Goal: Task Accomplishment & Management: Use online tool/utility

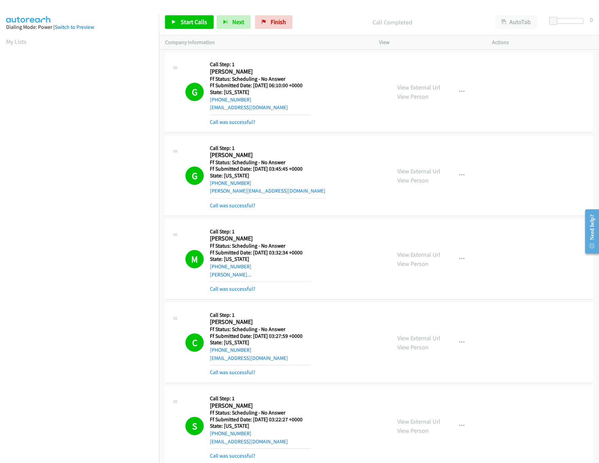
scroll to position [0, 2]
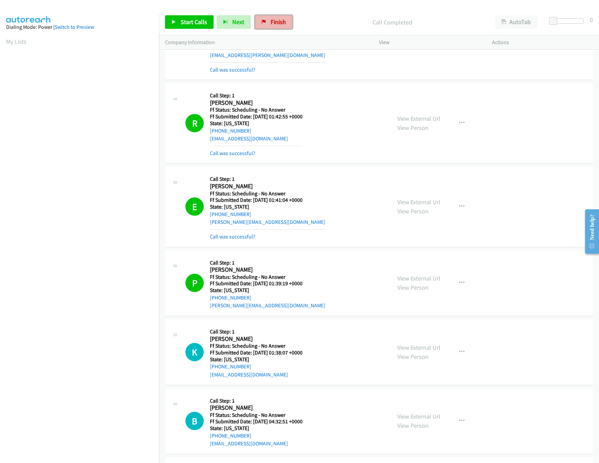
click at [275, 29] on link "Finish" at bounding box center [273, 22] width 37 height 14
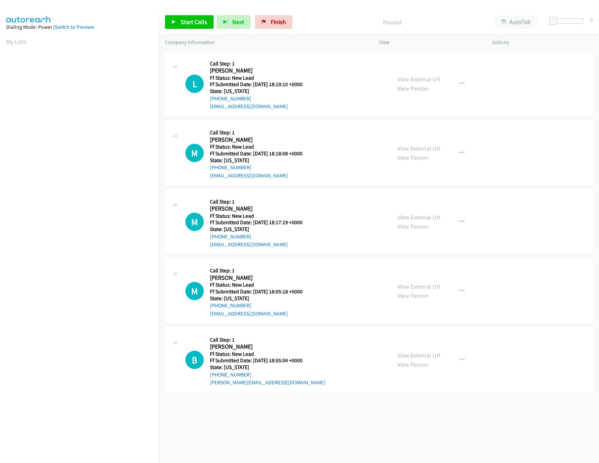
click at [412, 143] on div "View External Url View Person View External Url Email Schedule/Manage Callback …" at bounding box center [450, 153] width 119 height 54
click at [412, 144] on div "View External Url View Person" at bounding box center [418, 153] width 43 height 18
click at [424, 150] on link "View External Url" at bounding box center [418, 149] width 43 height 8
click at [421, 81] on link "View External Url" at bounding box center [418, 79] width 43 height 8
click at [197, 25] on span "Start Calls" at bounding box center [194, 22] width 26 height 8
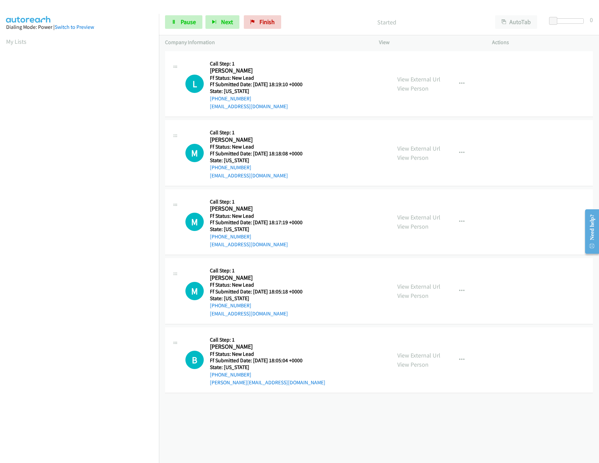
scroll to position [0, 2]
click at [575, 22] on div at bounding box center [567, 20] width 31 height 5
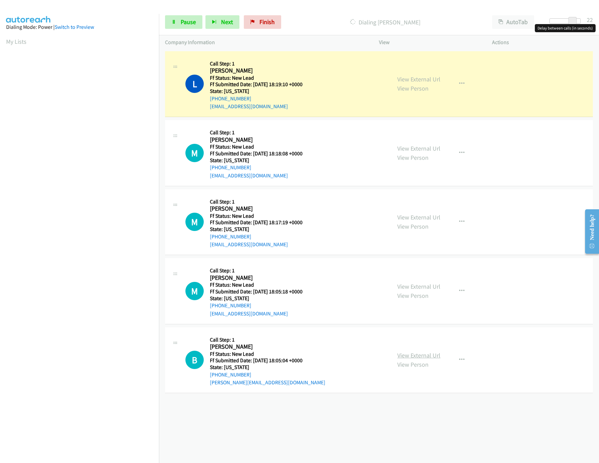
click at [412, 354] on link "View External Url" at bounding box center [418, 356] width 43 height 8
click at [418, 289] on link "View External Url" at bounding box center [418, 287] width 43 height 8
click at [418, 217] on link "View External Url" at bounding box center [418, 218] width 43 height 8
click at [272, 450] on div "+1 415-964-1034 Call failed - Please reload the list and try again The Callbar …" at bounding box center [379, 257] width 440 height 414
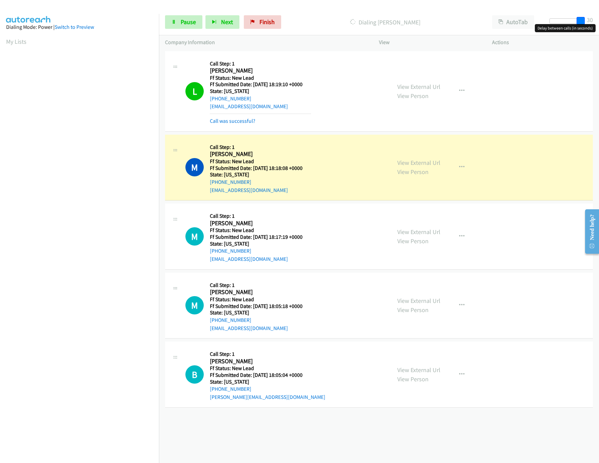
drag, startPoint x: 576, startPoint y: 20, endPoint x: 594, endPoint y: 22, distance: 17.4
click at [594, 22] on div "Start Calls Pause Next Finish Dialing Michael Paquale AutoTab AutoTab 30" at bounding box center [379, 22] width 440 height 26
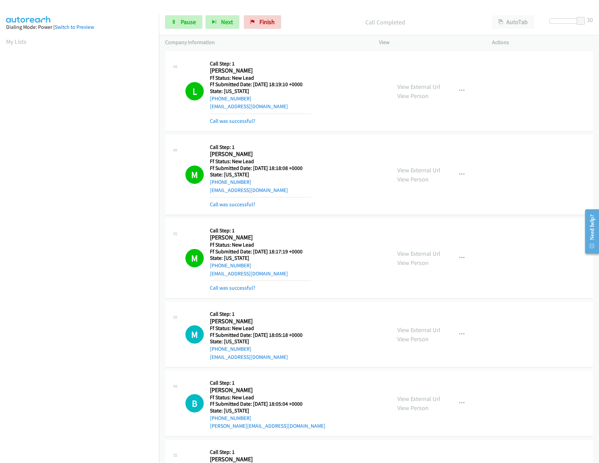
scroll to position [68, 0]
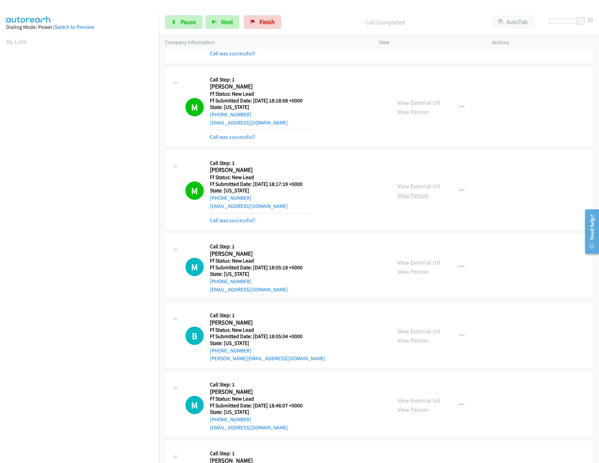
drag, startPoint x: 414, startPoint y: 189, endPoint x: 411, endPoint y: 199, distance: 10.0
click at [414, 189] on link "View External Url" at bounding box center [418, 186] width 43 height 8
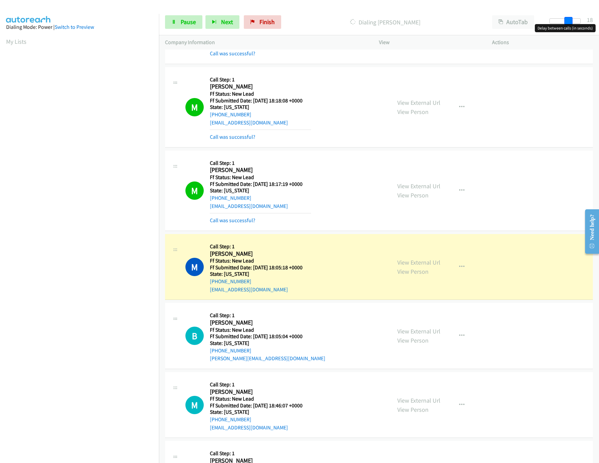
drag, startPoint x: 582, startPoint y: 18, endPoint x: 564, endPoint y: 18, distance: 18.0
click at [564, 18] on span at bounding box center [568, 21] width 8 height 8
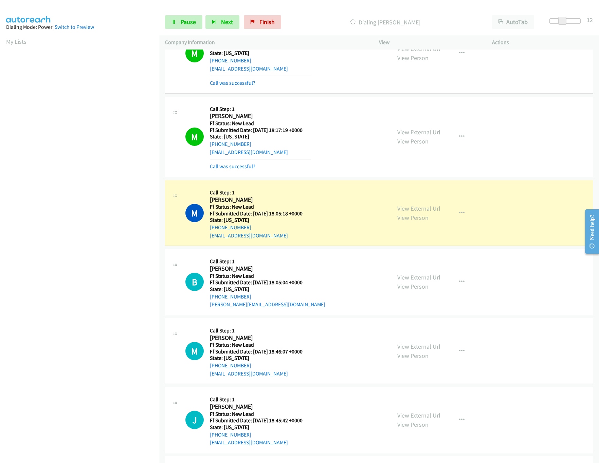
scroll to position [195, 0]
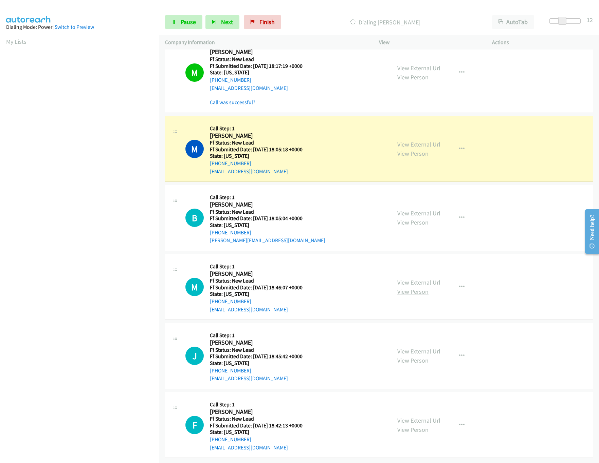
click at [412, 288] on link "View Person" at bounding box center [412, 292] width 31 height 8
click at [412, 279] on link "View External Url" at bounding box center [418, 283] width 43 height 8
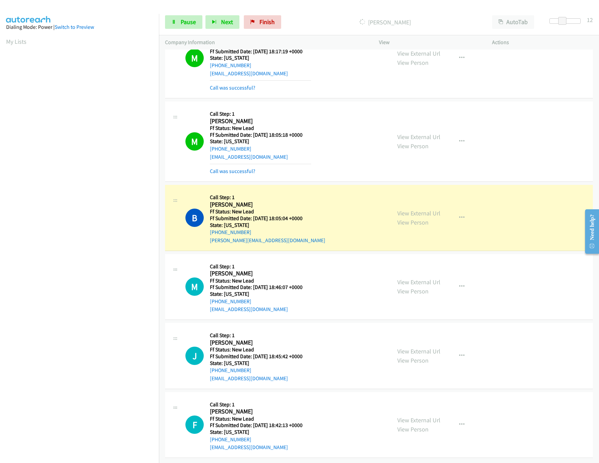
scroll to position [210, 0]
click at [409, 348] on link "View External Url" at bounding box center [418, 352] width 43 height 8
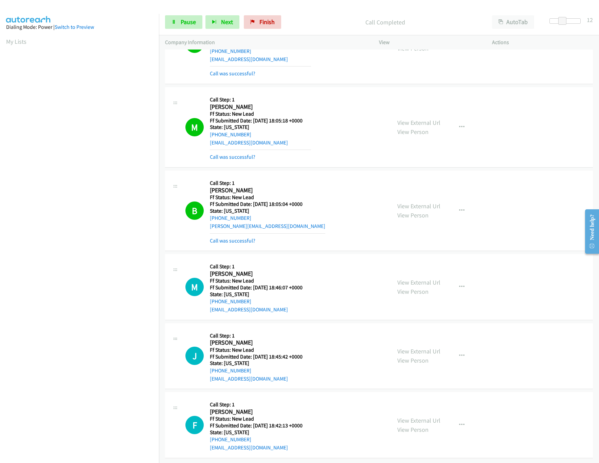
scroll to position [224, 0]
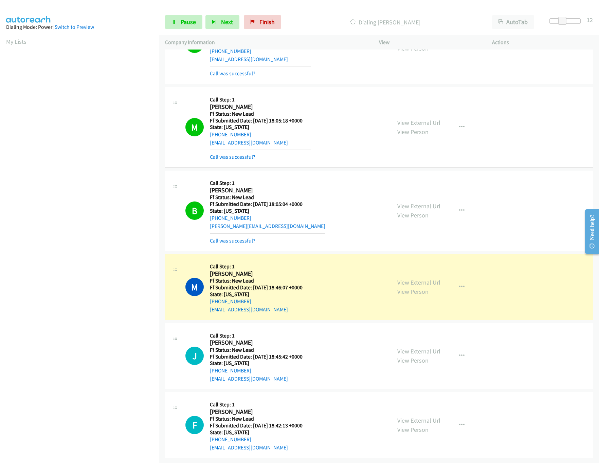
click at [402, 417] on link "View External Url" at bounding box center [418, 421] width 43 height 8
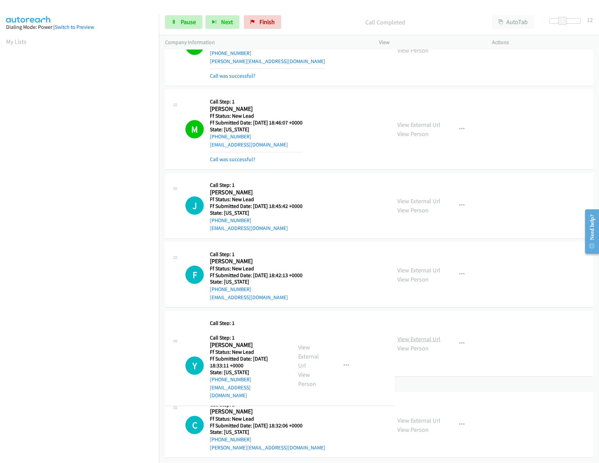
scroll to position [446, 0]
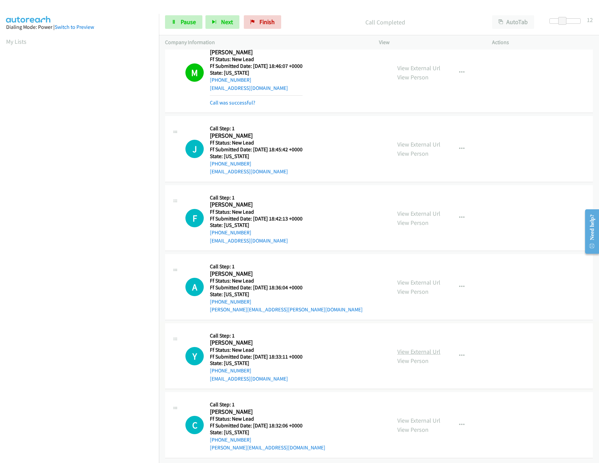
click at [414, 348] on link "View External Url" at bounding box center [418, 352] width 43 height 8
click at [428, 279] on link "View External Url" at bounding box center [418, 283] width 43 height 8
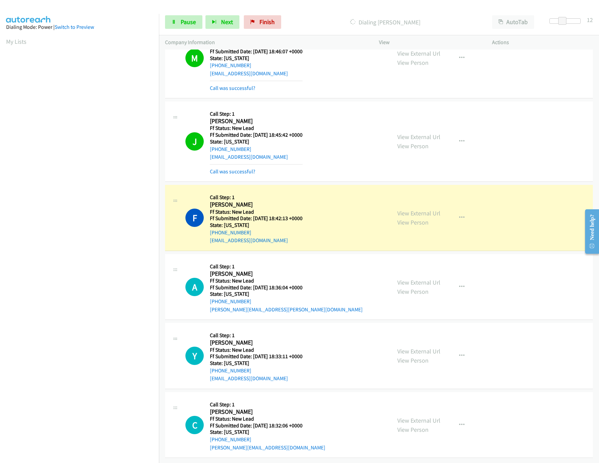
scroll to position [461, 0]
click at [440, 413] on div "View External Url View Person View External Url Email Schedule/Manage Callback …" at bounding box center [450, 425] width 119 height 54
click at [432, 417] on link "View External Url" at bounding box center [418, 421] width 43 height 8
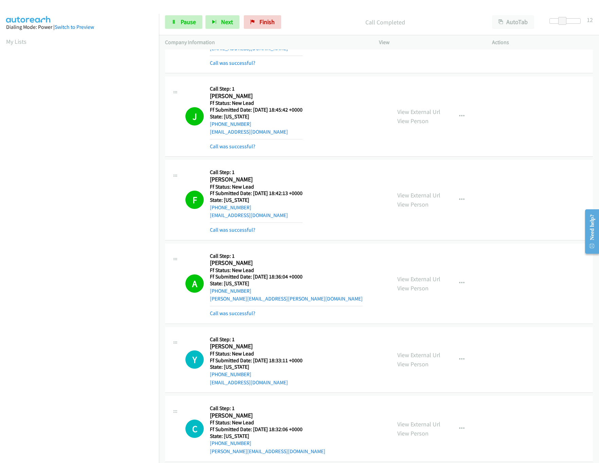
scroll to position [698, 0]
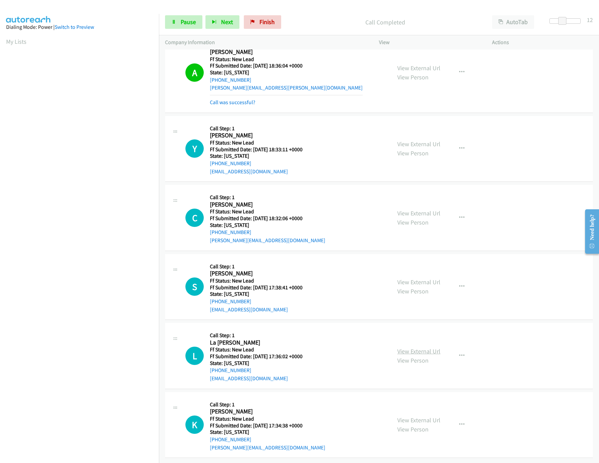
click at [415, 348] on link "View External Url" at bounding box center [418, 352] width 43 height 8
click at [416, 278] on link "View External Url" at bounding box center [418, 282] width 43 height 8
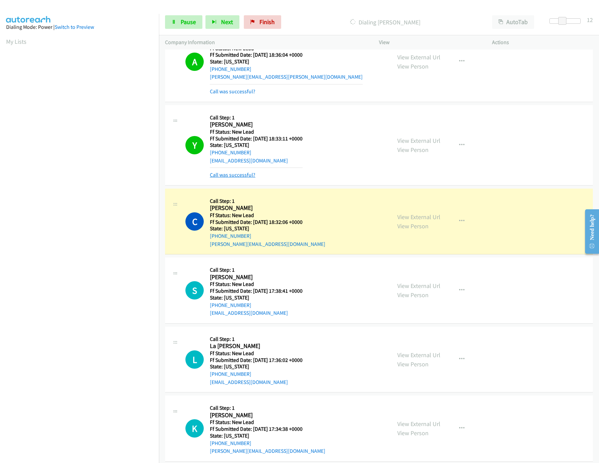
click at [249, 176] on link "Call was successful?" at bounding box center [232, 175] width 45 height 6
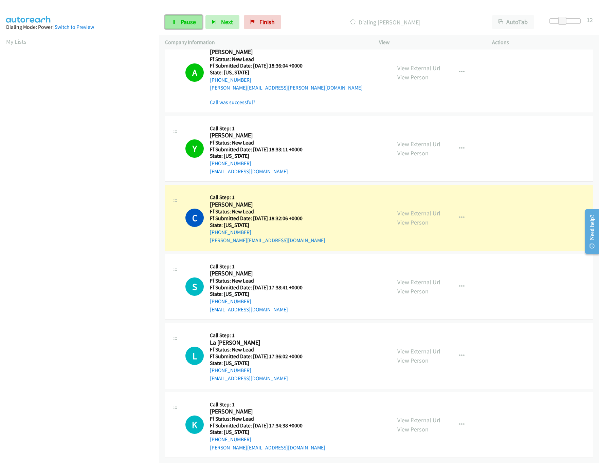
click at [187, 24] on span "Pause" at bounding box center [188, 22] width 15 height 8
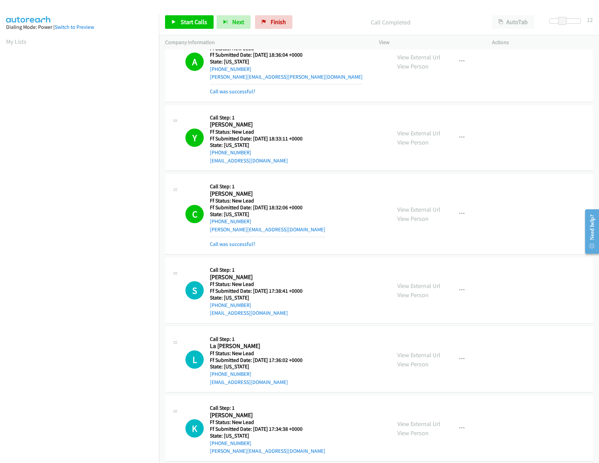
click at [505, 32] on html "Start Calls Pause Next Finish Call Completed AutoTab AutoTab 12 Company Informa…" at bounding box center [299, 16] width 599 height 32
click at [233, 245] on link "Call was successful?" at bounding box center [232, 244] width 45 height 6
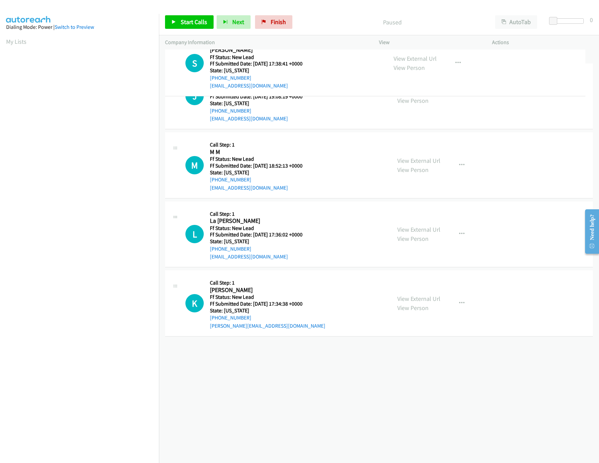
drag, startPoint x: 284, startPoint y: 229, endPoint x: 305, endPoint y: 67, distance: 164.2
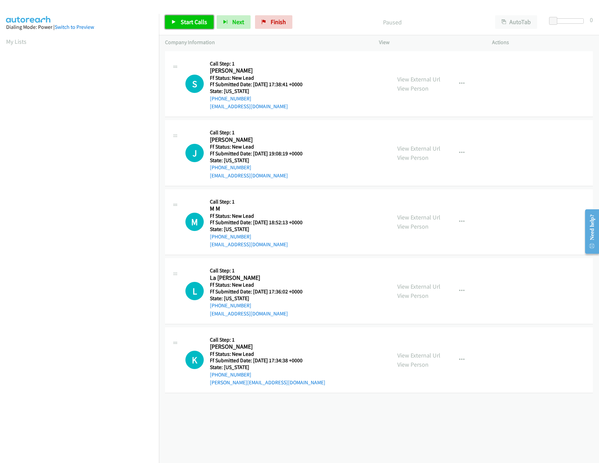
click at [190, 26] on link "Start Calls" at bounding box center [189, 22] width 49 height 14
click at [181, 21] on span "Pause" at bounding box center [188, 22] width 15 height 8
drag, startPoint x: 219, startPoint y: 24, endPoint x: 216, endPoint y: 23, distance: 3.5
click at [219, 24] on button "Next" at bounding box center [234, 22] width 34 height 14
click at [165, 20] on link "Start Calls" at bounding box center [189, 22] width 49 height 14
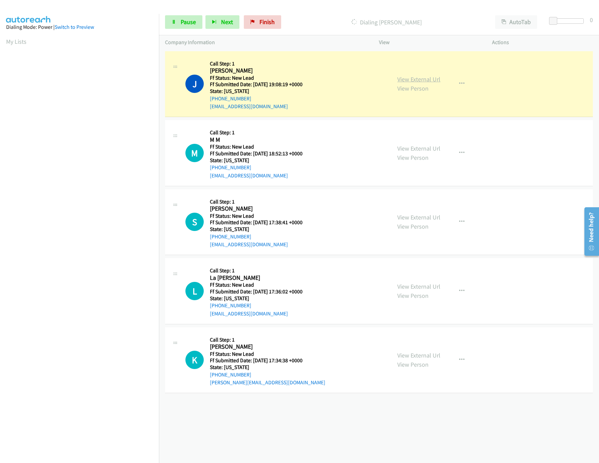
click at [401, 76] on link "View External Url" at bounding box center [418, 79] width 43 height 8
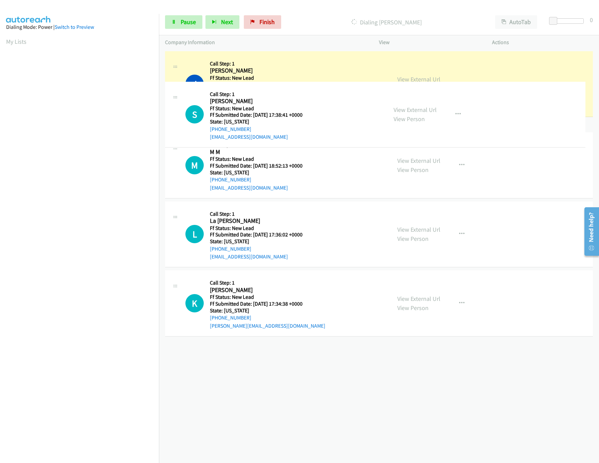
drag, startPoint x: 307, startPoint y: 235, endPoint x: 314, endPoint y: 127, distance: 108.2
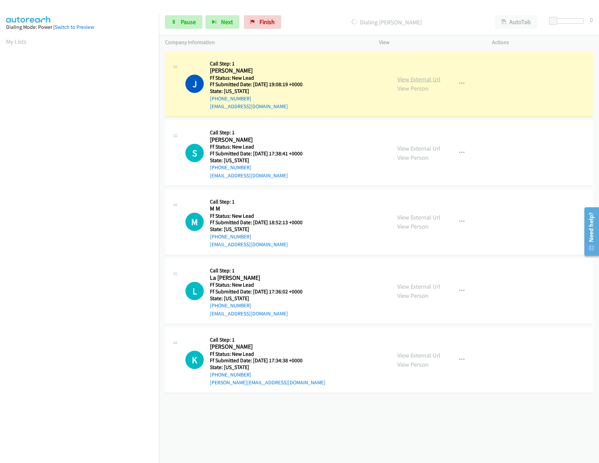
click at [428, 80] on link "View External Url" at bounding box center [418, 79] width 43 height 8
click at [560, 18] on div at bounding box center [567, 20] width 31 height 5
drag, startPoint x: 573, startPoint y: 18, endPoint x: 578, endPoint y: 19, distance: 5.1
click at [578, 19] on div at bounding box center [564, 20] width 31 height 5
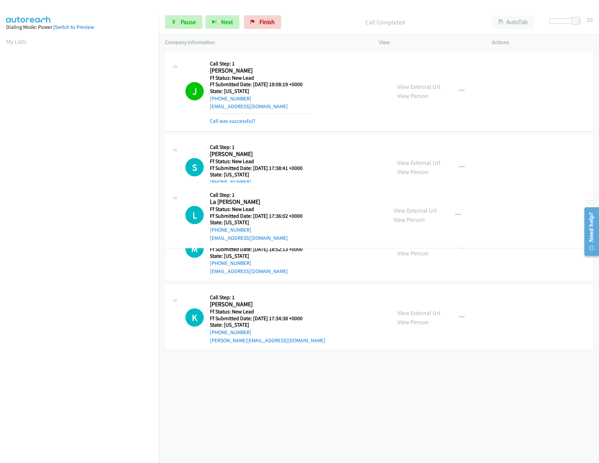
drag, startPoint x: 317, startPoint y: 310, endPoint x: 312, endPoint y: 218, distance: 91.8
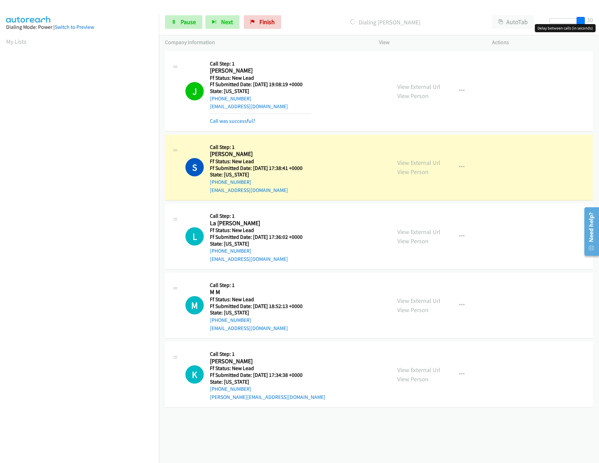
drag, startPoint x: 575, startPoint y: 19, endPoint x: 583, endPoint y: 19, distance: 8.1
click at [583, 19] on span at bounding box center [580, 21] width 8 height 8
click at [175, 23] on icon at bounding box center [173, 22] width 5 height 5
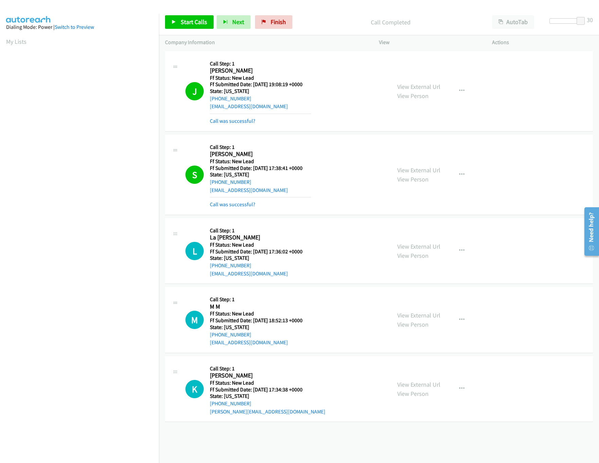
click at [234, 201] on mb0 "Call was successful?" at bounding box center [260, 203] width 101 height 12
click at [236, 204] on link "Call was successful?" at bounding box center [232, 204] width 45 height 6
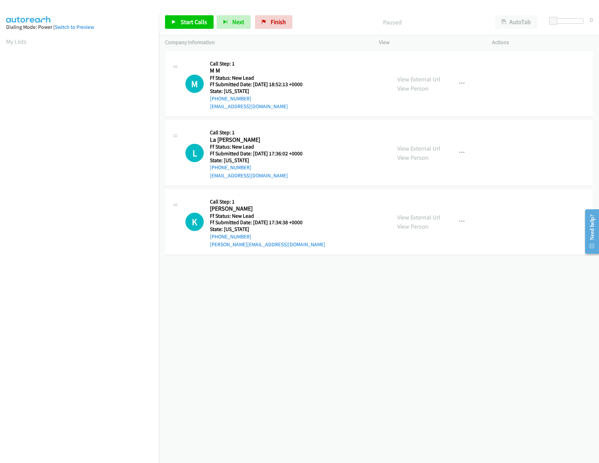
click at [309, 368] on div "+1 415-964-1034 Call failed - Please reload the list and try again The Callbar …" at bounding box center [379, 257] width 440 height 414
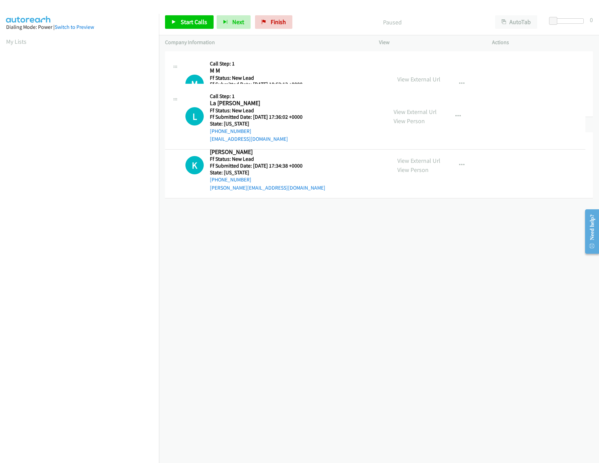
drag, startPoint x: 300, startPoint y: 170, endPoint x: 303, endPoint y: 82, distance: 88.0
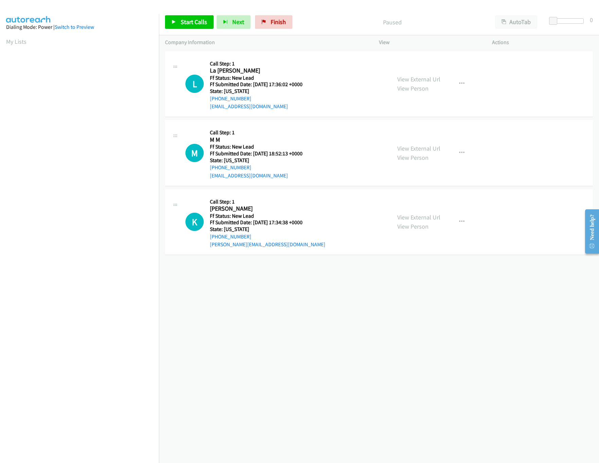
click at [290, 322] on div "+1 415-964-1034 Call failed - Please reload the list and try again The Callbar …" at bounding box center [379, 257] width 440 height 414
click at [193, 22] on span "Start Calls" at bounding box center [194, 22] width 26 height 8
click at [183, 23] on span "Pause" at bounding box center [188, 22] width 15 height 8
click at [192, 24] on span "Start Calls" at bounding box center [194, 22] width 26 height 8
click at [414, 149] on link "View External Url" at bounding box center [418, 149] width 43 height 8
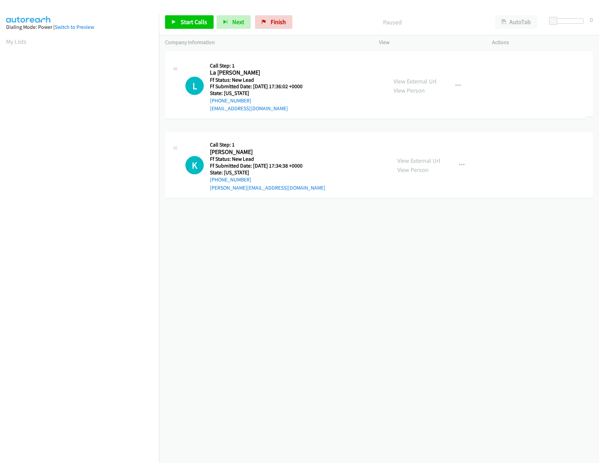
drag, startPoint x: 296, startPoint y: 161, endPoint x: 301, endPoint y: 73, distance: 87.7
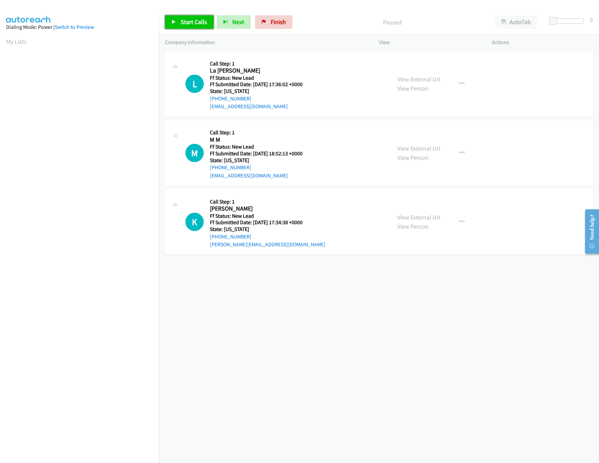
click at [200, 21] on span "Start Calls" at bounding box center [194, 22] width 26 height 8
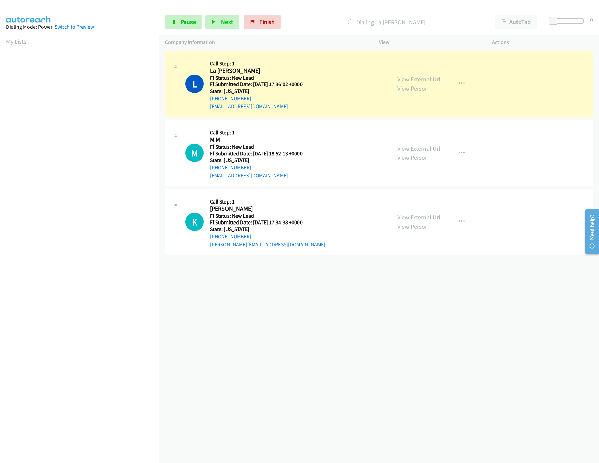
click at [420, 219] on link "View External Url" at bounding box center [418, 218] width 43 height 8
click at [299, 311] on div "[PHONE_NUMBER] Call failed - Please reload the list and try again The Callbar F…" at bounding box center [379, 257] width 440 height 414
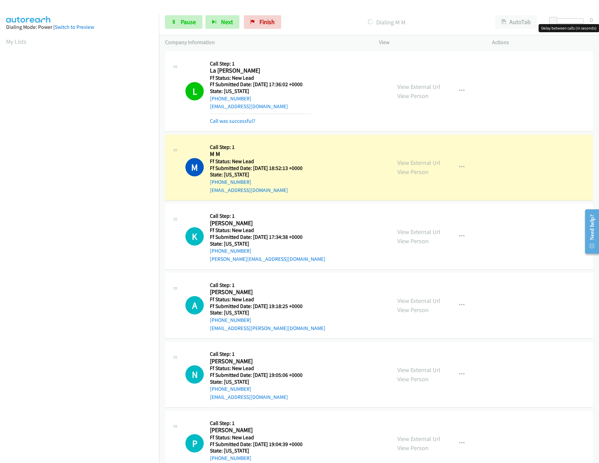
click at [568, 21] on div at bounding box center [567, 20] width 31 height 5
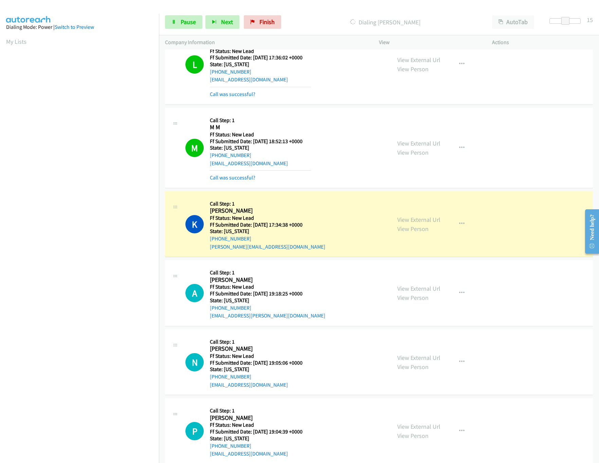
scroll to position [42, 0]
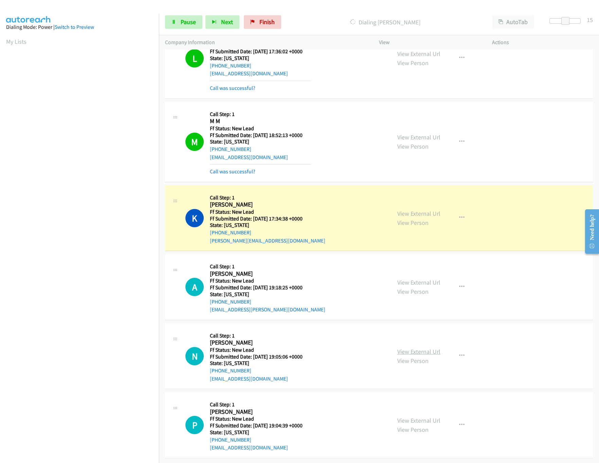
click at [412, 348] on link "View External Url" at bounding box center [418, 352] width 43 height 8
click at [421, 279] on link "View External Url" at bounding box center [418, 283] width 43 height 8
click at [561, 18] on span at bounding box center [564, 21] width 8 height 8
click at [560, 18] on span at bounding box center [563, 21] width 8 height 8
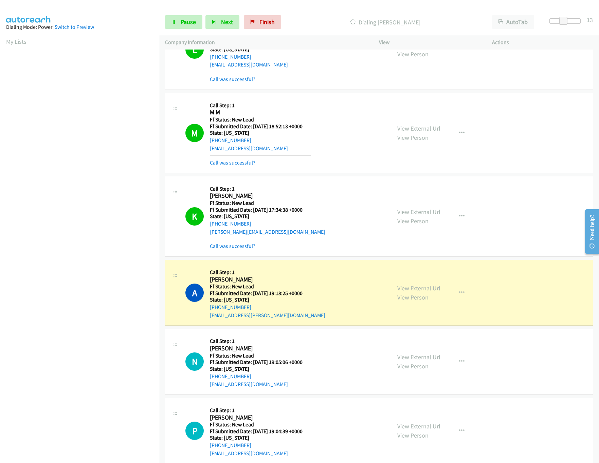
scroll to position [56, 0]
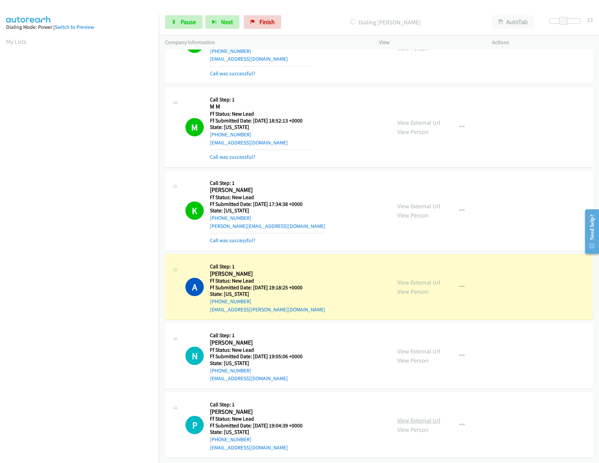
click at [409, 417] on link "View External Url" at bounding box center [418, 421] width 43 height 8
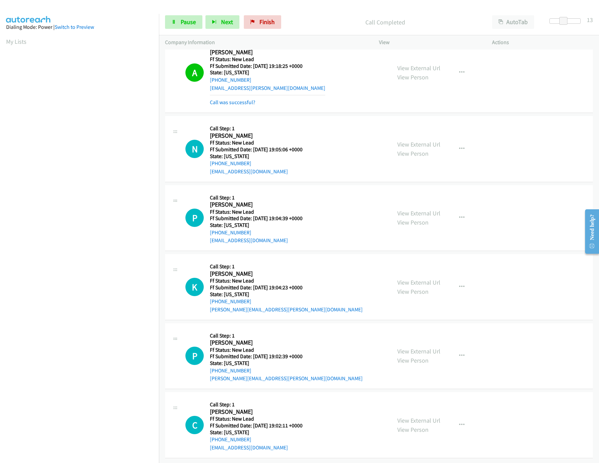
scroll to position [279, 0]
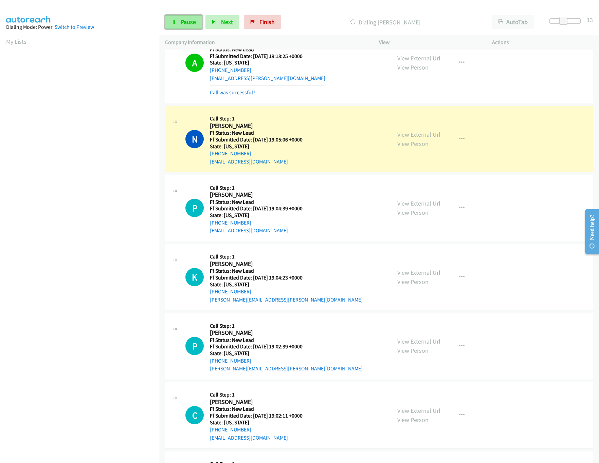
click at [167, 20] on link "Pause" at bounding box center [183, 22] width 37 height 14
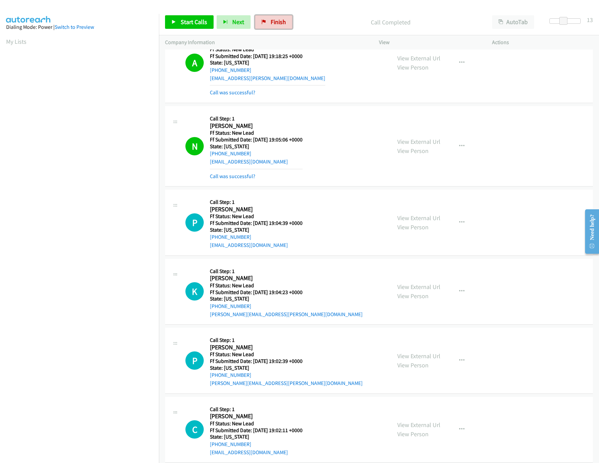
drag, startPoint x: 274, startPoint y: 22, endPoint x: 355, endPoint y: 31, distance: 81.0
click at [274, 22] on span "Finish" at bounding box center [278, 22] width 15 height 8
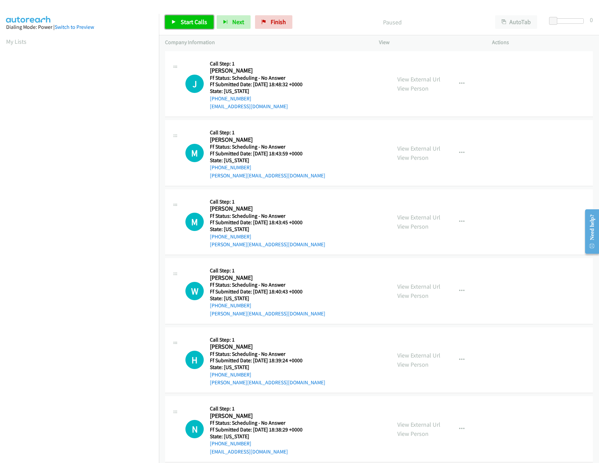
click at [200, 22] on span "Start Calls" at bounding box center [194, 22] width 26 height 8
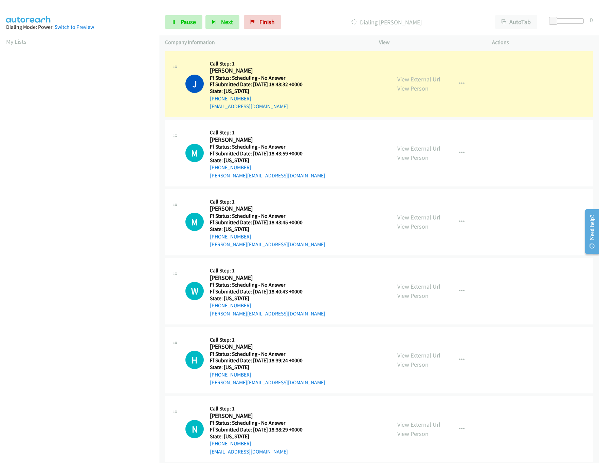
click at [63, 390] on nav "Dialing Mode: Power | Switch to Preview My Lists" at bounding box center [79, 245] width 159 height 463
click at [424, 78] on link "View External Url" at bounding box center [418, 79] width 43 height 8
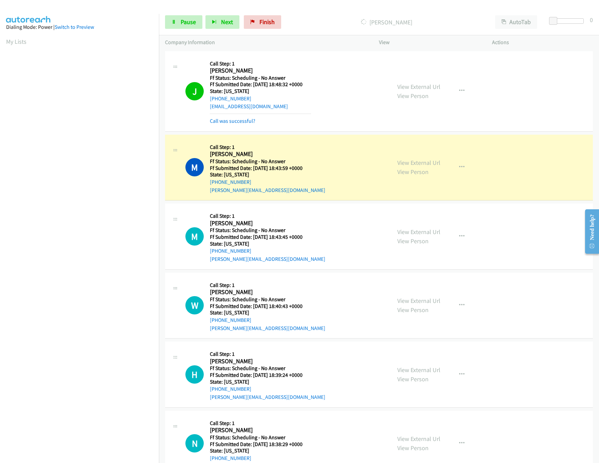
click at [417, 158] on div "View External Url View Person" at bounding box center [418, 167] width 43 height 18
click at [419, 164] on link "View External Url" at bounding box center [418, 163] width 43 height 8
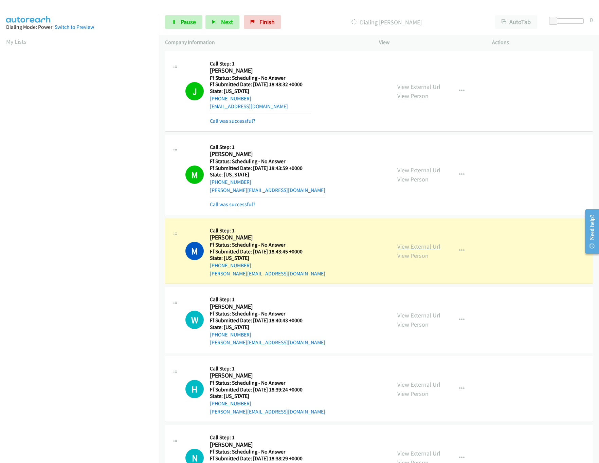
click at [416, 244] on link "View External Url" at bounding box center [418, 247] width 43 height 8
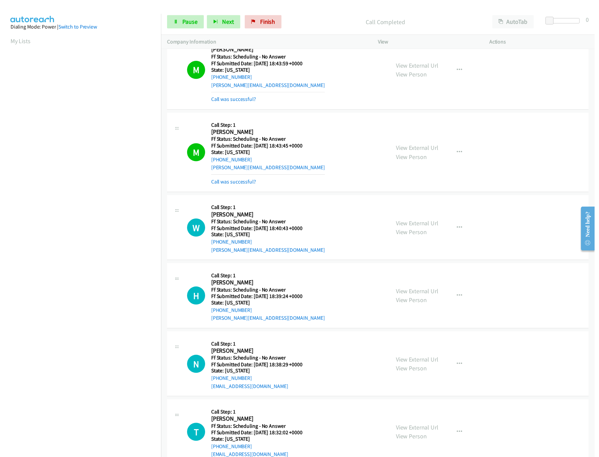
scroll to position [136, 0]
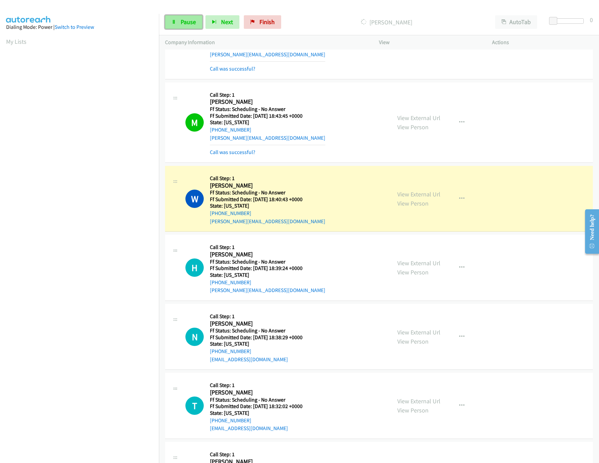
click at [180, 20] on link "Pause" at bounding box center [183, 22] width 37 height 14
click at [415, 193] on link "View External Url" at bounding box center [418, 194] width 43 height 8
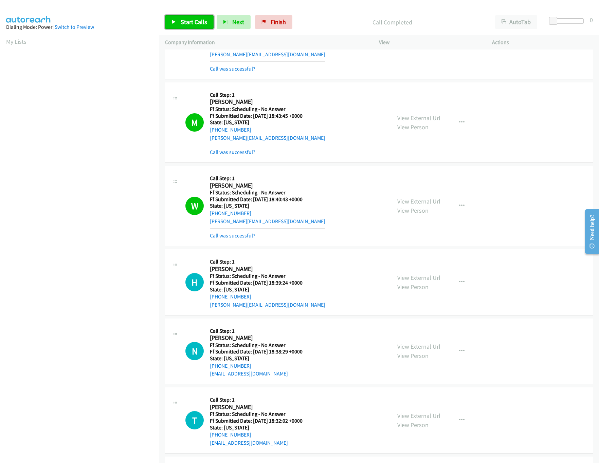
click at [198, 28] on link "Start Calls" at bounding box center [189, 22] width 49 height 14
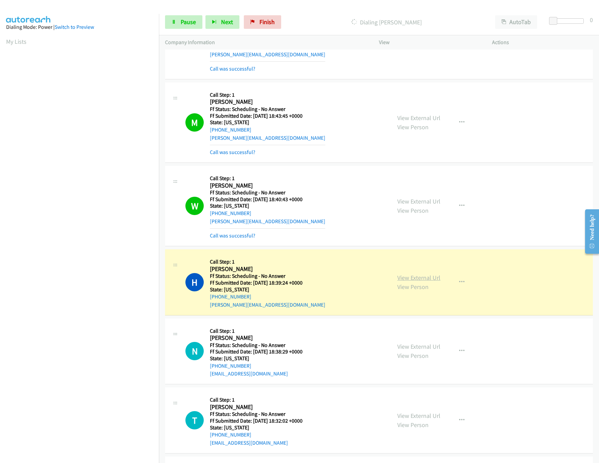
click at [426, 279] on link "View External Url" at bounding box center [418, 278] width 43 height 8
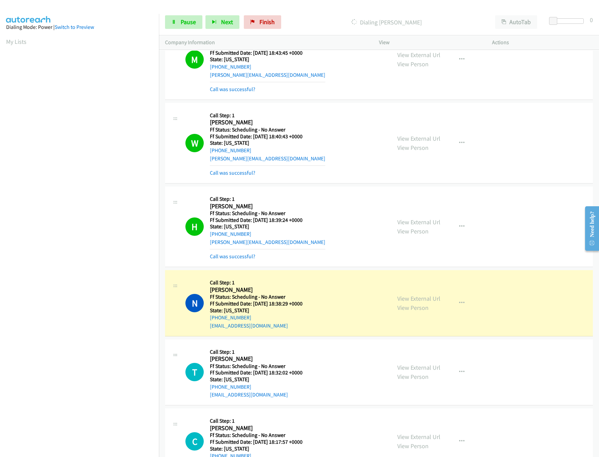
scroll to position [271, 0]
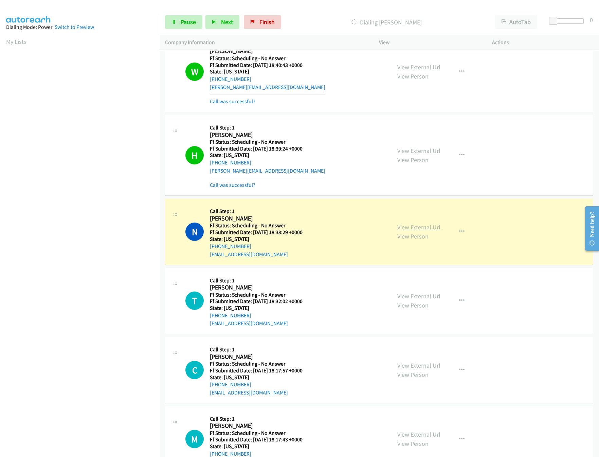
click at [416, 229] on link "View External Url" at bounding box center [418, 227] width 43 height 8
click at [418, 295] on link "View External Url" at bounding box center [418, 296] width 43 height 8
click at [422, 228] on link "View External Url" at bounding box center [418, 227] width 43 height 8
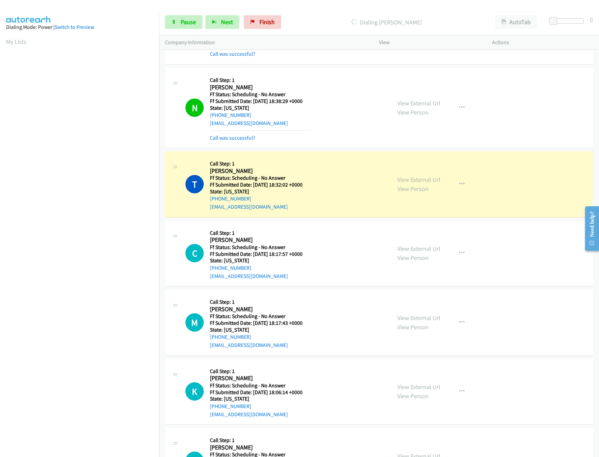
scroll to position [407, 0]
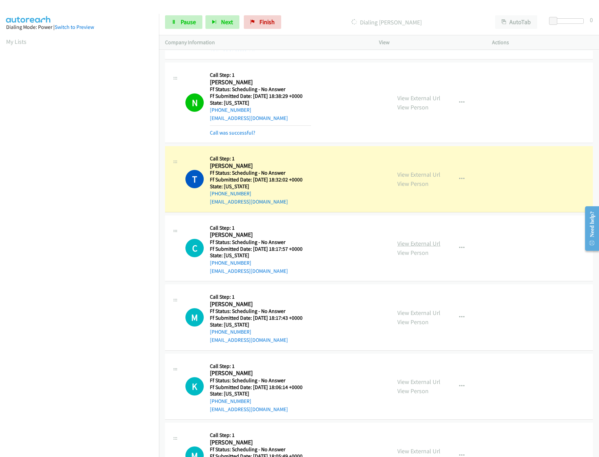
click at [429, 247] on link "View External Url" at bounding box center [418, 243] width 43 height 8
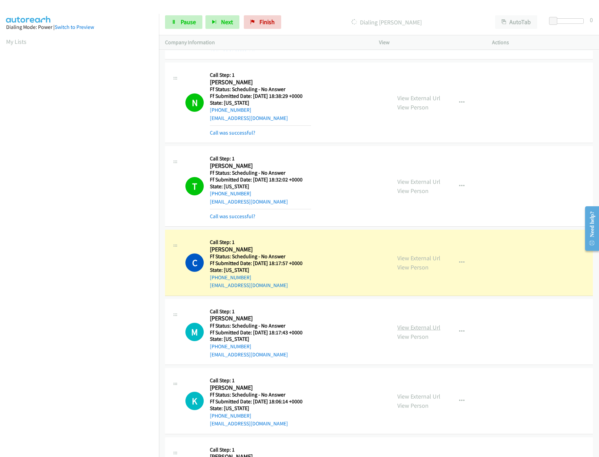
click at [410, 330] on link "View External Url" at bounding box center [418, 327] width 43 height 8
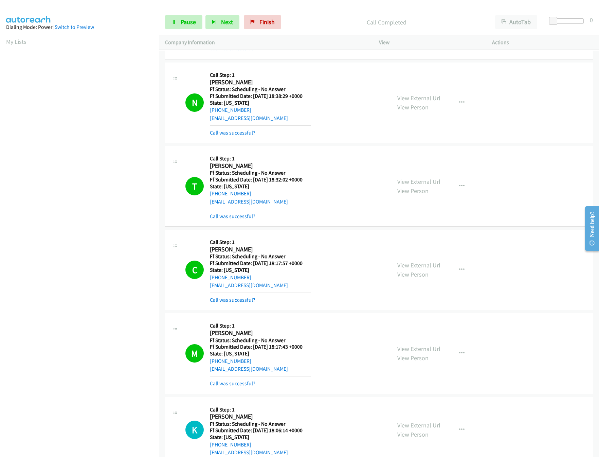
scroll to position [543, 0]
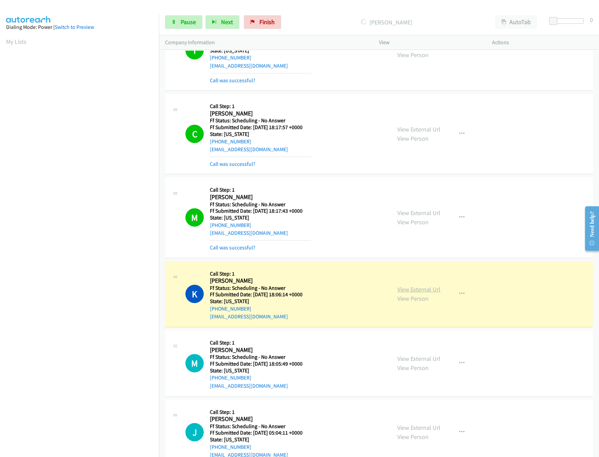
click at [434, 291] on link "View External Url" at bounding box center [418, 289] width 43 height 8
click at [187, 21] on span "Pause" at bounding box center [188, 22] width 15 height 8
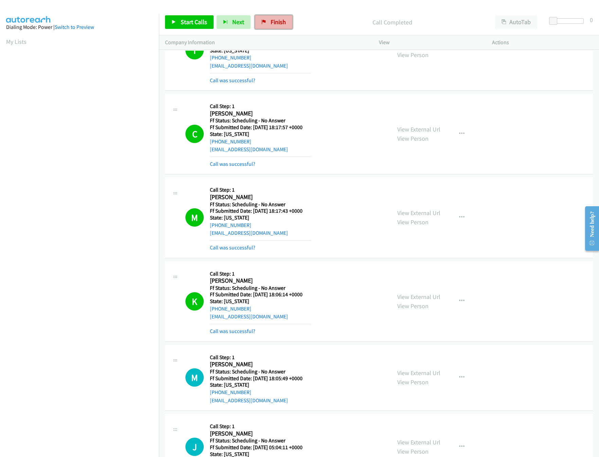
click at [272, 22] on span "Finish" at bounding box center [278, 22] width 15 height 8
